Goal: Check status: Check status

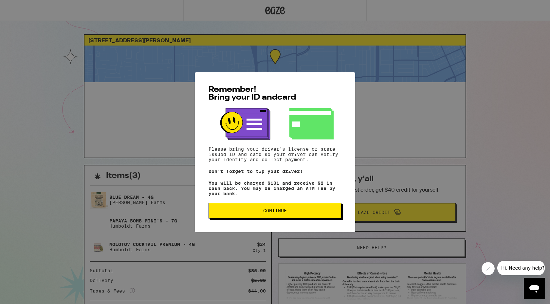
click at [265, 216] on button "Continue" at bounding box center [275, 211] width 133 height 16
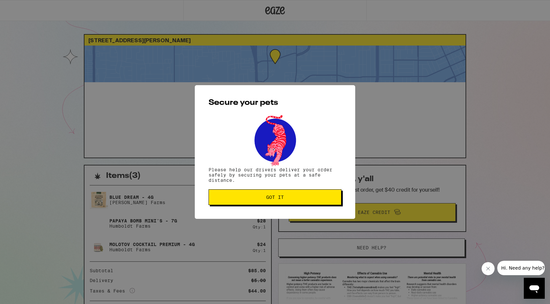
click at [259, 204] on button "Got it" at bounding box center [275, 197] width 133 height 16
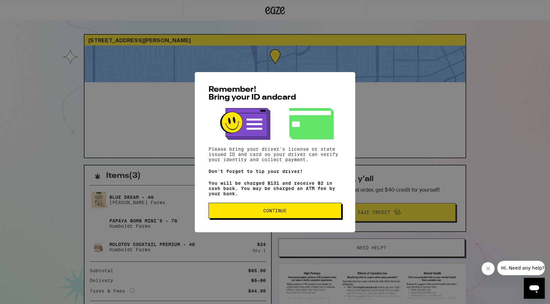
click at [248, 216] on button "Continue" at bounding box center [275, 211] width 133 height 16
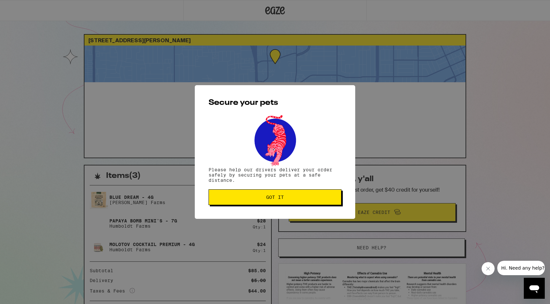
click at [248, 203] on button "Got it" at bounding box center [275, 197] width 133 height 16
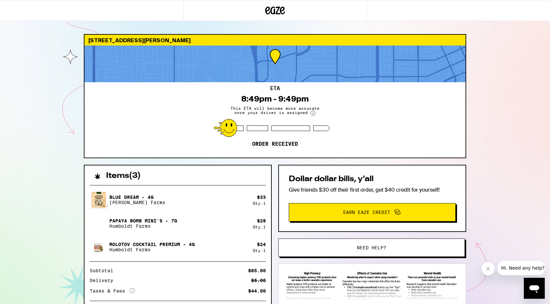
click at [522, 265] on span "Hi. Need any help?" at bounding box center [522, 267] width 43 height 5
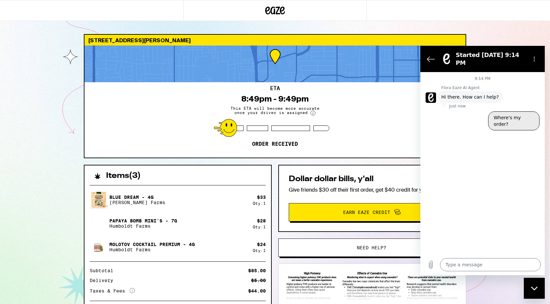
click at [509, 113] on button "Where's my order?" at bounding box center [513, 120] width 51 height 19
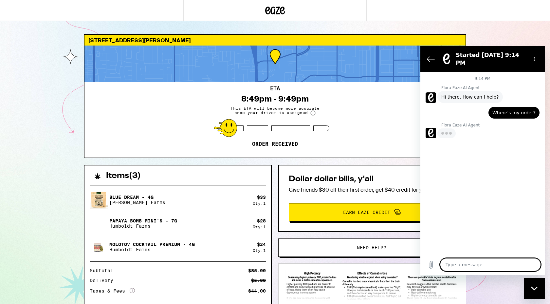
type textarea "x"
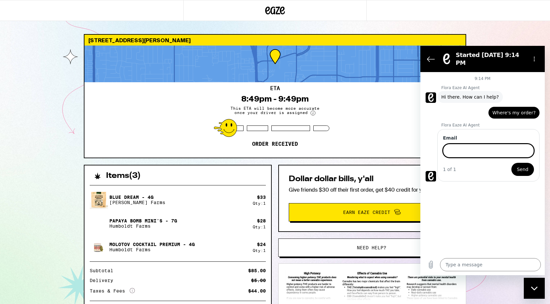
click at [471, 144] on input "Email" at bounding box center [488, 151] width 91 height 14
type input "s"
click at [529, 166] on button "Send" at bounding box center [523, 169] width 23 height 13
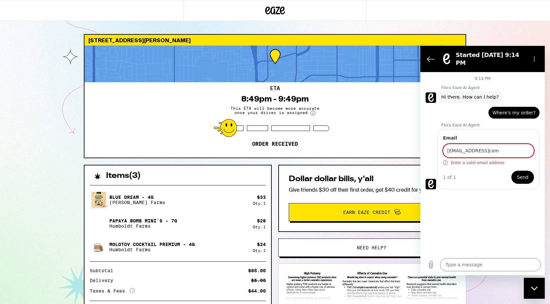
click at [495, 149] on input "[EMAIL_ADDRESS]com" at bounding box center [488, 151] width 91 height 14
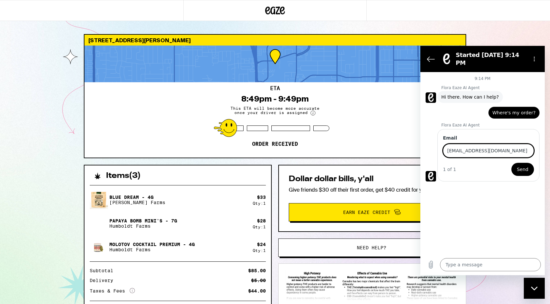
type input "[EMAIL_ADDRESS][DOMAIN_NAME]"
click at [520, 166] on span "Send" at bounding box center [522, 169] width 11 height 8
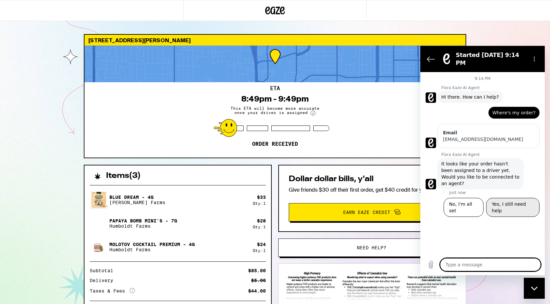
click at [494, 198] on button "Yes, I still need help" at bounding box center [512, 207] width 53 height 19
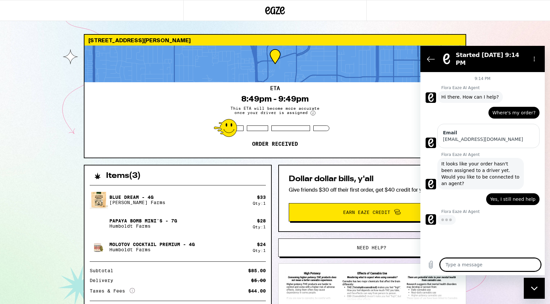
type textarea "x"
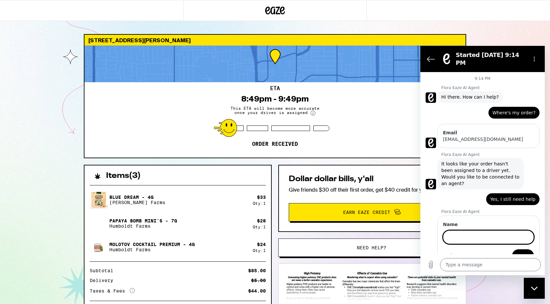
scroll to position [2, 0]
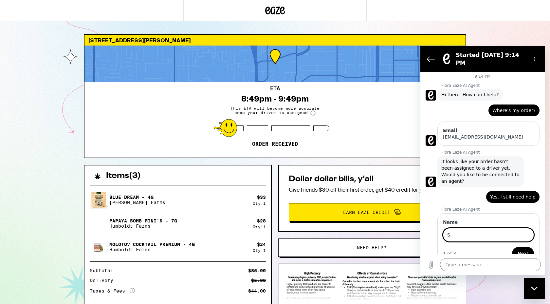
type input "S"
click at [512, 247] on button "Next" at bounding box center [523, 253] width 22 height 13
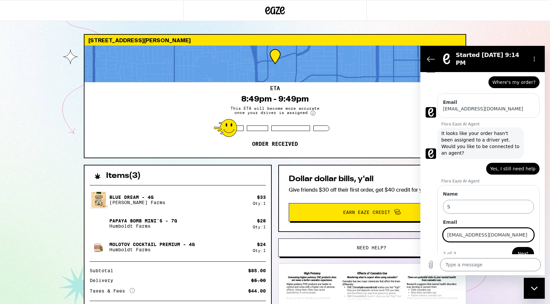
type input "[EMAIL_ADDRESS][DOMAIN_NAME]"
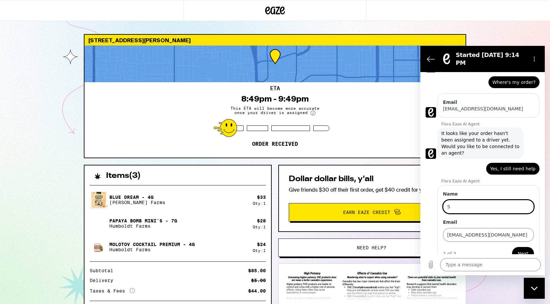
click at [465, 200] on input "S" at bounding box center [488, 207] width 91 height 14
type input "Sai"
click at [518, 247] on button "Next" at bounding box center [523, 253] width 22 height 13
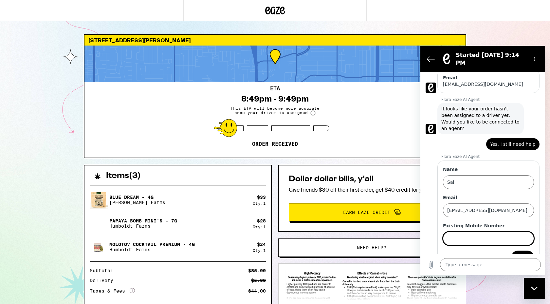
scroll to position [59, 0]
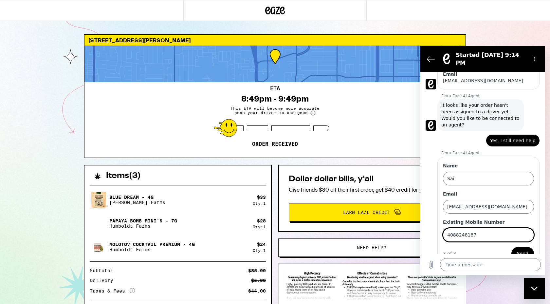
type input "4088248187"
click at [518, 250] on span "Send" at bounding box center [522, 254] width 11 height 8
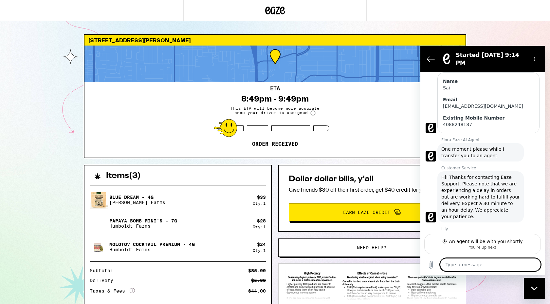
scroll to position [137, 0]
type textarea "x"
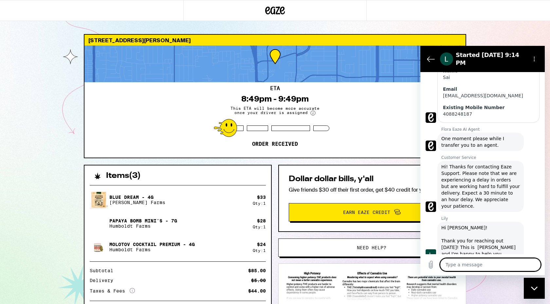
scroll to position [150, 0]
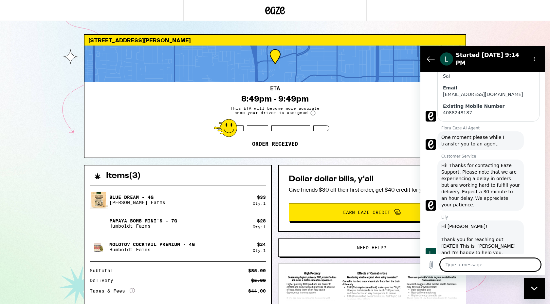
click at [463, 264] on textarea at bounding box center [490, 264] width 101 height 13
type textarea "h"
type textarea "x"
type textarea "hi"
type textarea "x"
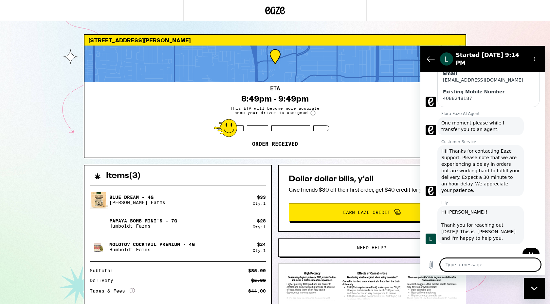
scroll to position [165, 0]
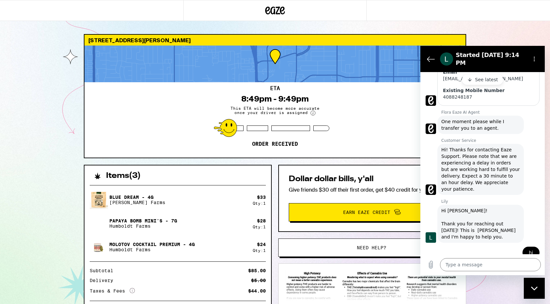
type textarea "x"
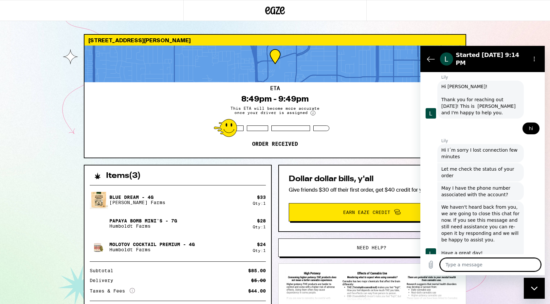
scroll to position [290, 0]
click at [450, 259] on textarea at bounding box center [490, 264] width 101 height 13
type textarea "h"
type textarea "x"
type textarea "hi"
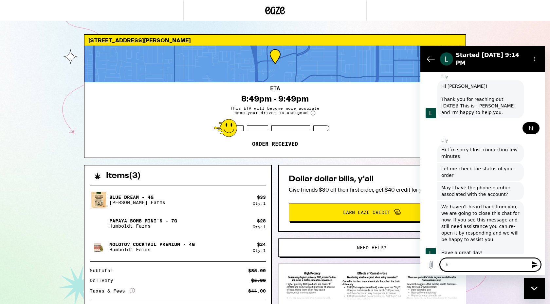
type textarea "x"
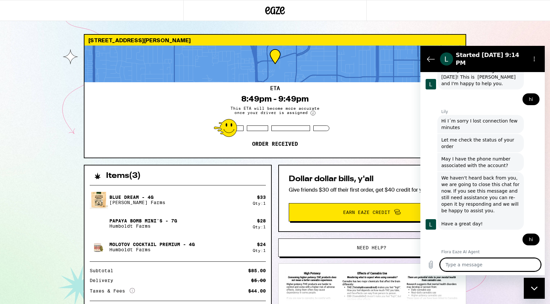
scroll to position [318, 0]
type textarea "x"
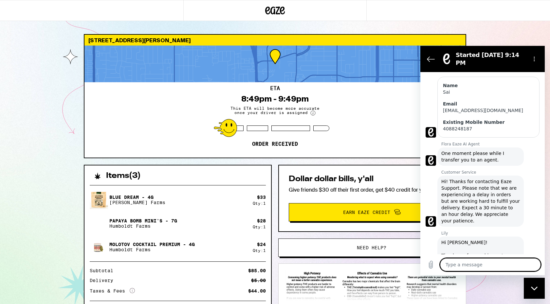
scroll to position [133, 0]
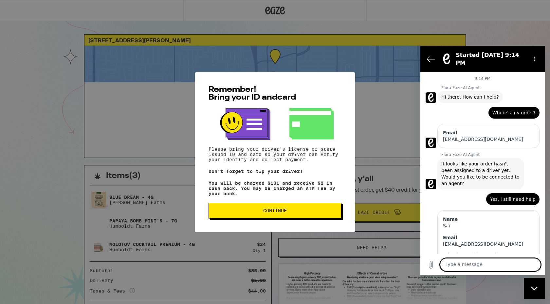
scroll to position [347, 0]
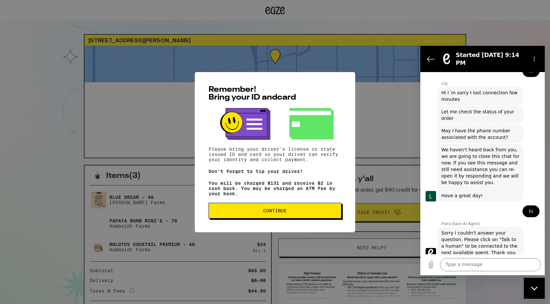
click at [273, 216] on button "Continue" at bounding box center [275, 211] width 133 height 16
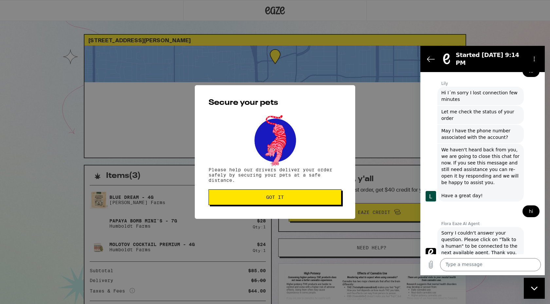
click at [273, 204] on button "Got it" at bounding box center [275, 197] width 133 height 16
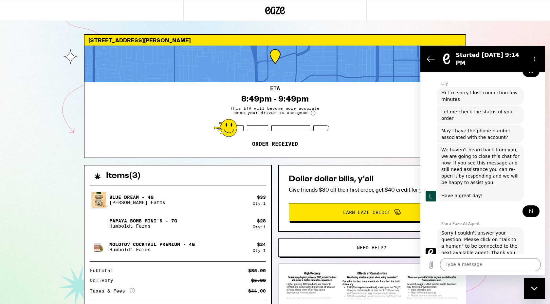
click at [516, 27] on div "3480 Granada Ave Santa Clara 95051 ETA 8:49pm - 9:49pm This ETA will become mor…" at bounding box center [275, 187] width 550 height 375
